Goal: Download file/media

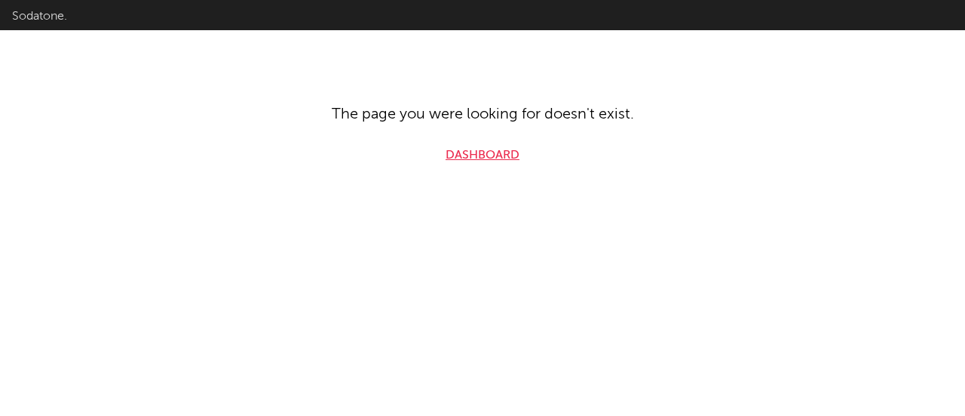
click at [459, 156] on link "Dashboard" at bounding box center [483, 155] width 74 height 18
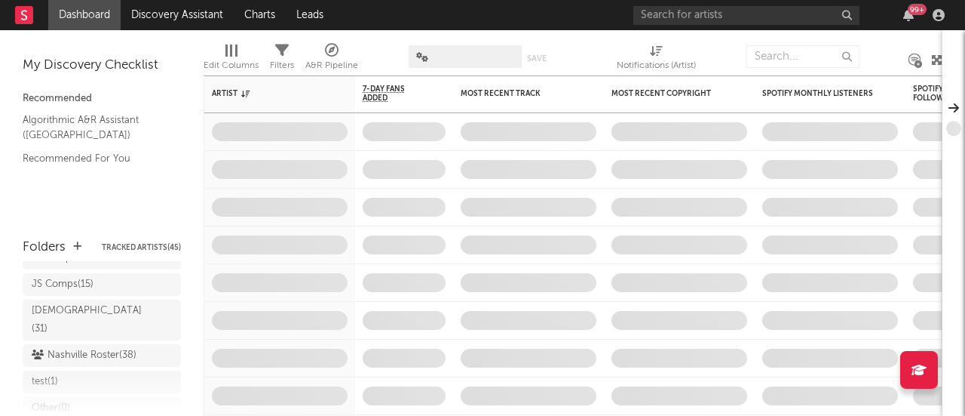
scroll to position [302, 0]
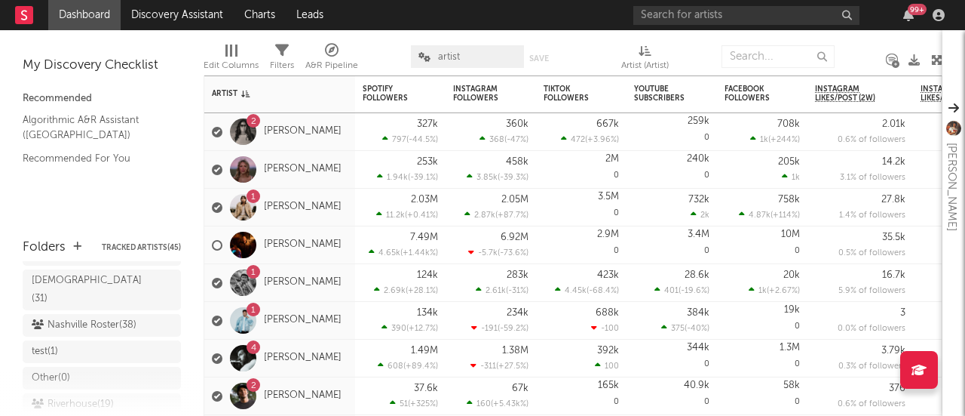
scroll to position [329, 0]
click at [67, 290] on div "Nashville Roster ( 38 )" at bounding box center [84, 299] width 105 height 18
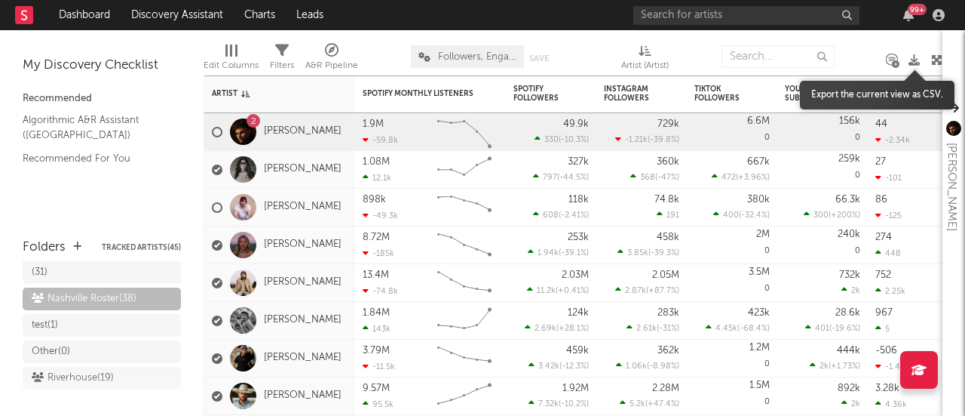
click at [911, 63] on icon at bounding box center [914, 59] width 11 height 11
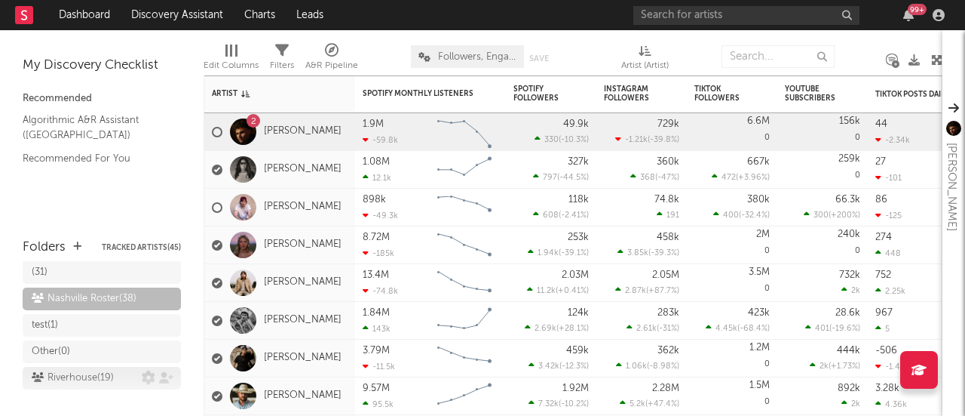
click at [69, 369] on div "Riverhouse ( 19 )" at bounding box center [73, 378] width 82 height 18
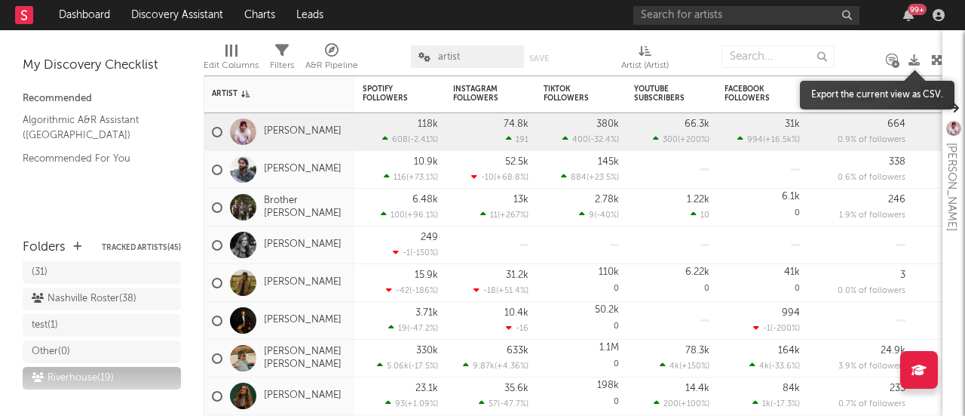
click at [913, 55] on icon at bounding box center [914, 59] width 11 height 11
